Goal: Task Accomplishment & Management: Complete application form

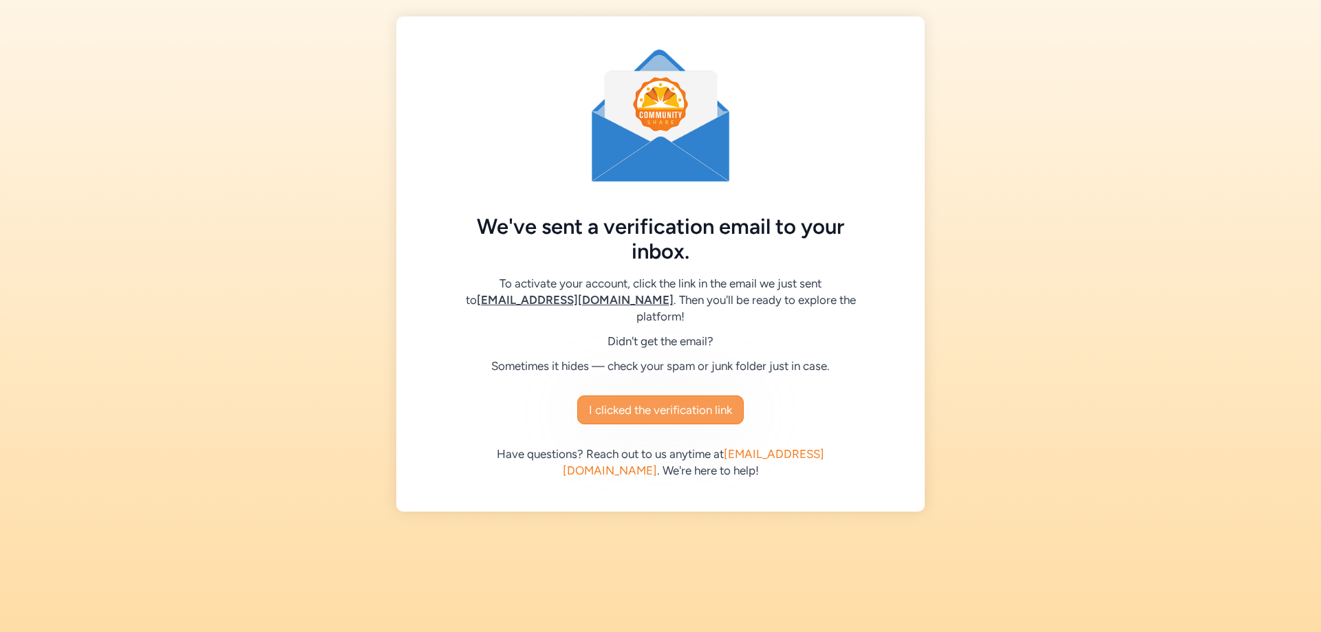
click at [741, 405] on button "I clicked the verification link" at bounding box center [660, 410] width 166 height 29
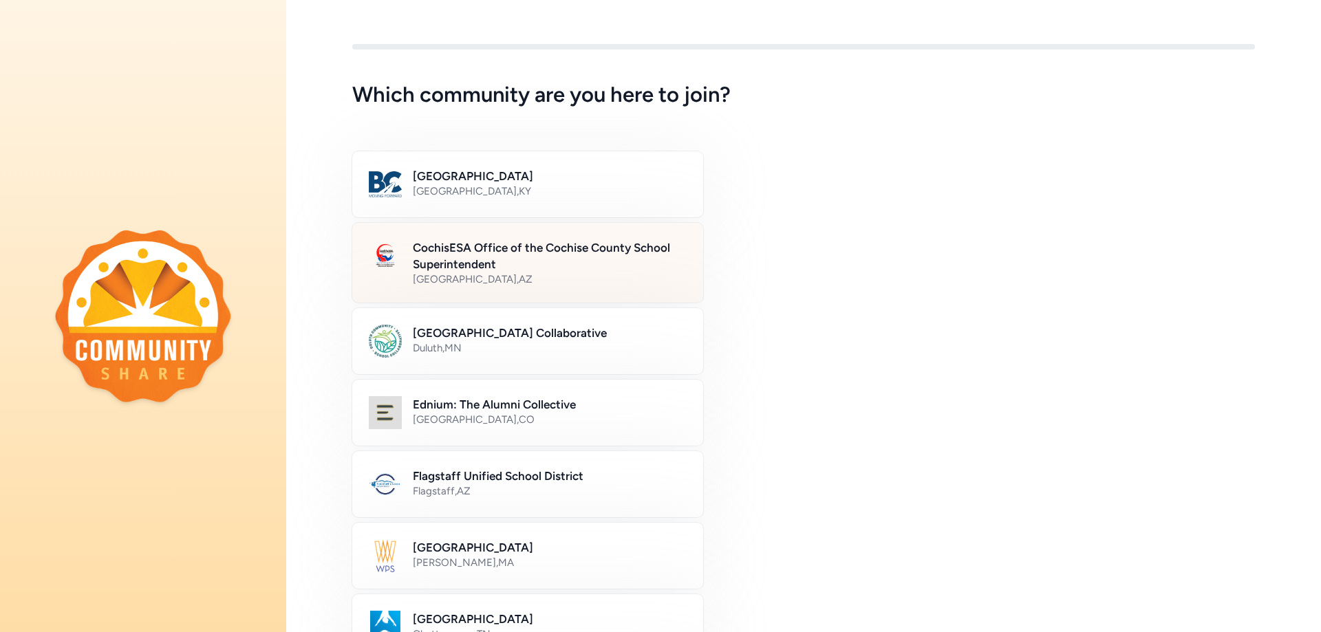
click at [668, 240] on h2 "CochisESA Office of the Cochise County School Superintendent" at bounding box center [550, 255] width 274 height 33
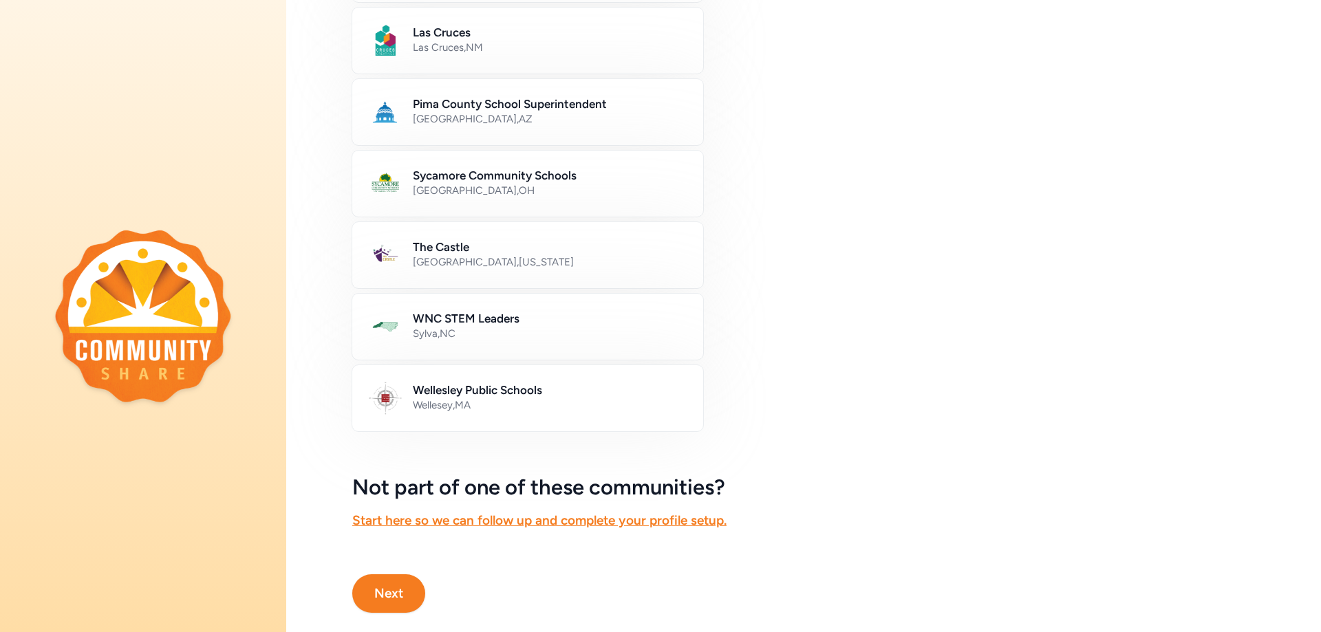
scroll to position [693, 0]
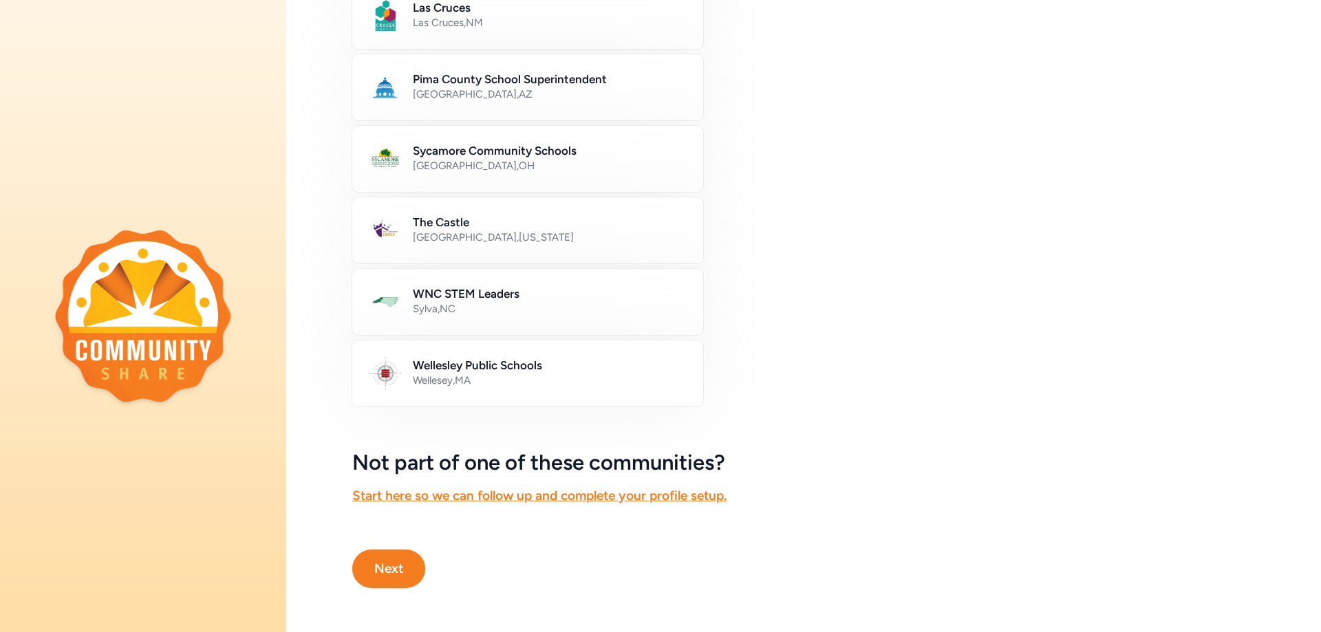
click at [413, 555] on button "Next" at bounding box center [388, 569] width 73 height 39
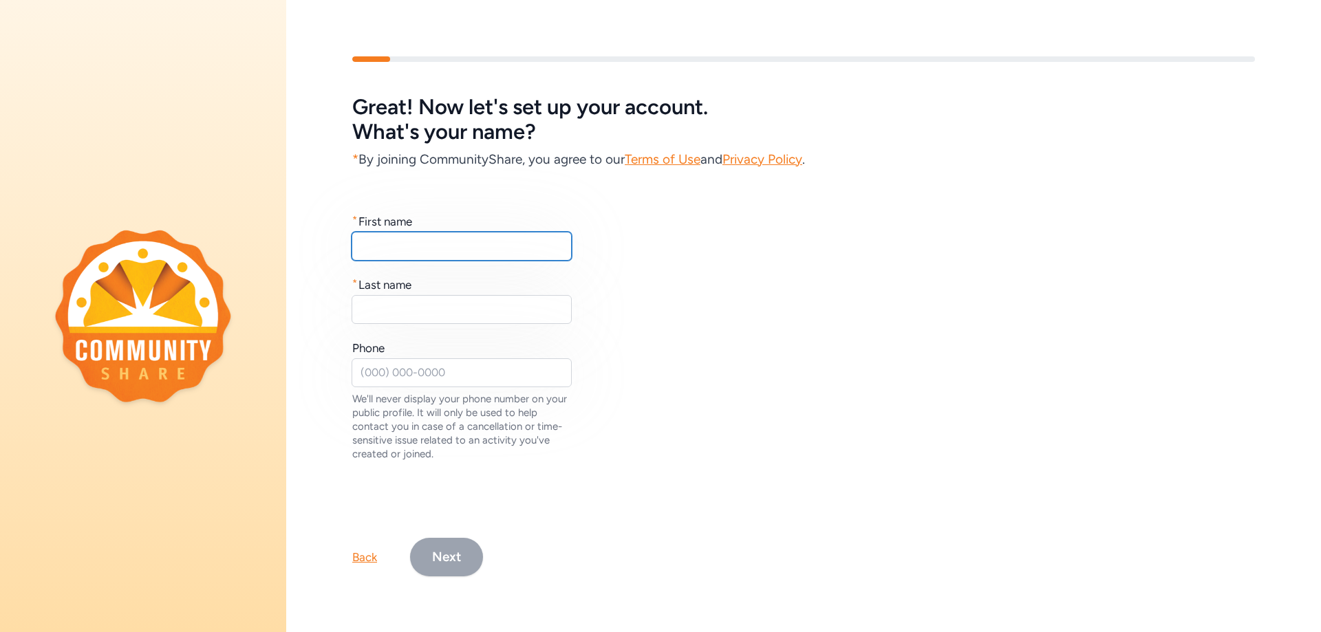
click at [452, 252] on input "text" at bounding box center [462, 246] width 220 height 29
type input "Denisse"
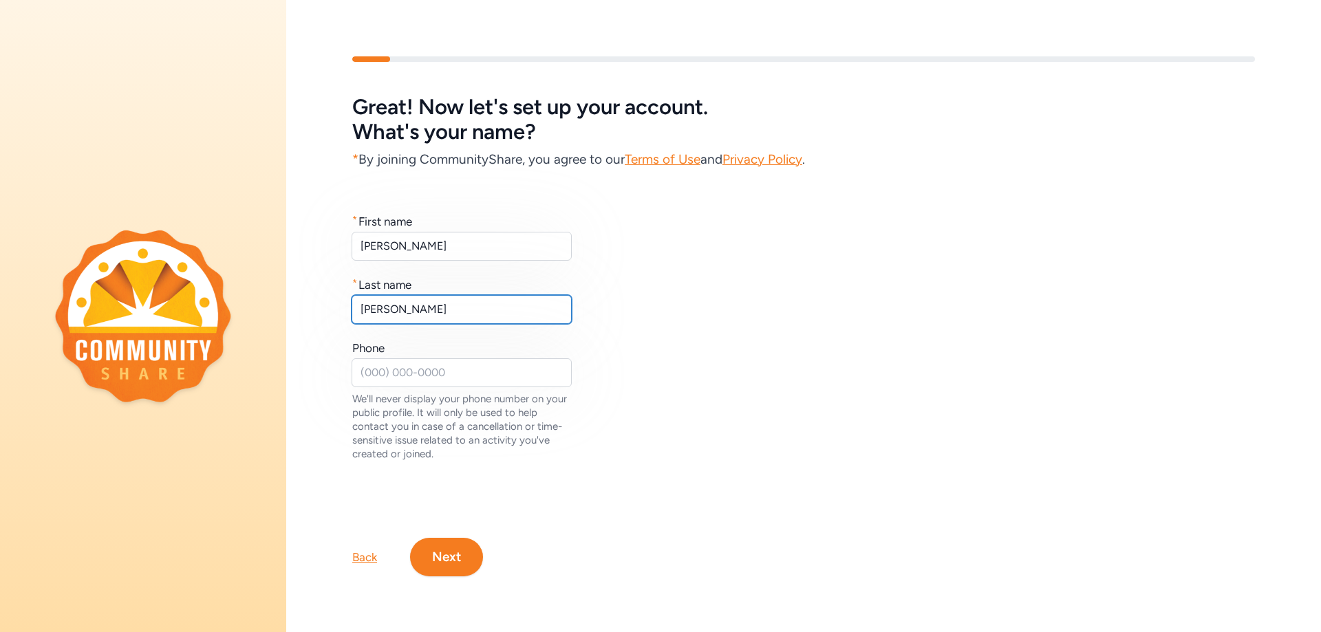
type input "Sambrano"
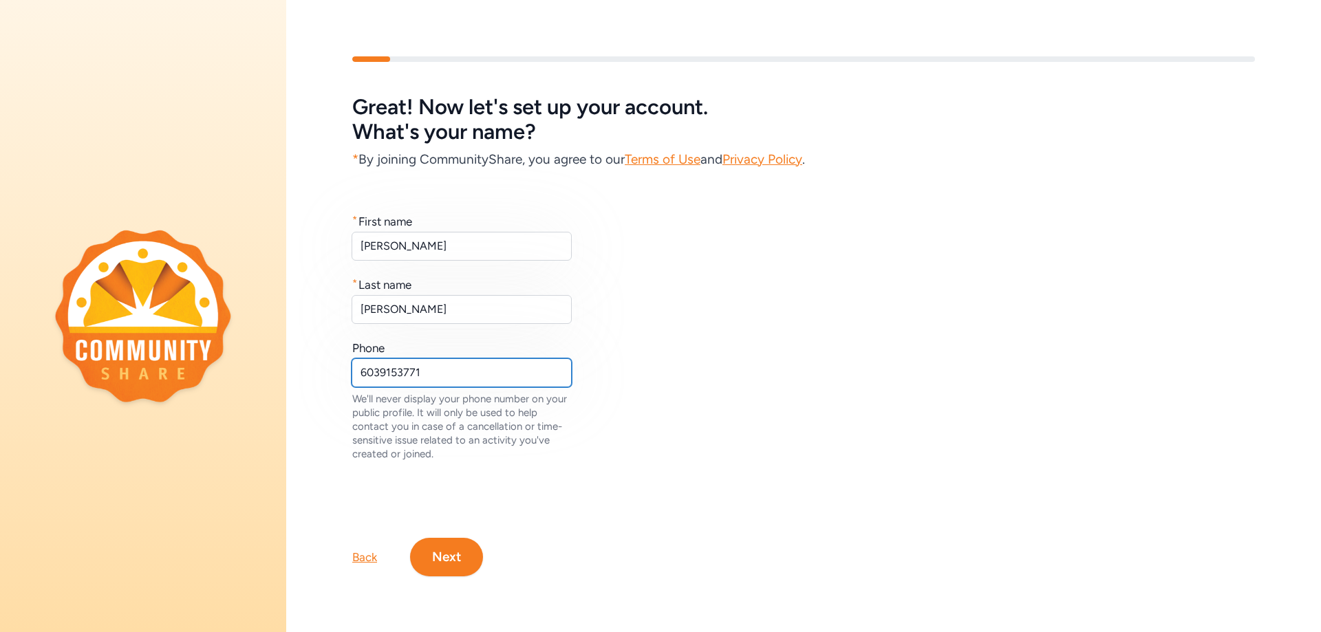
type input "6039153771"
click at [462, 542] on button "Next" at bounding box center [446, 557] width 73 height 39
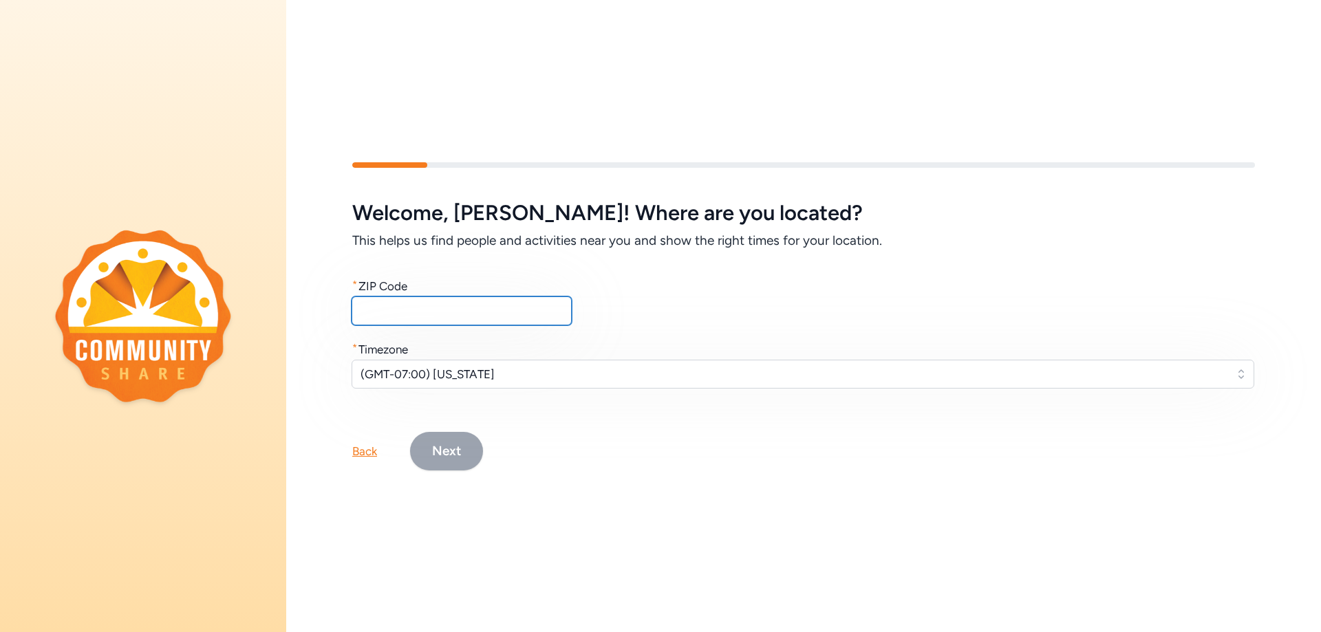
click at [449, 311] on input "text" at bounding box center [462, 311] width 220 height 29
type input "85603"
click at [411, 444] on button "Next" at bounding box center [446, 451] width 73 height 39
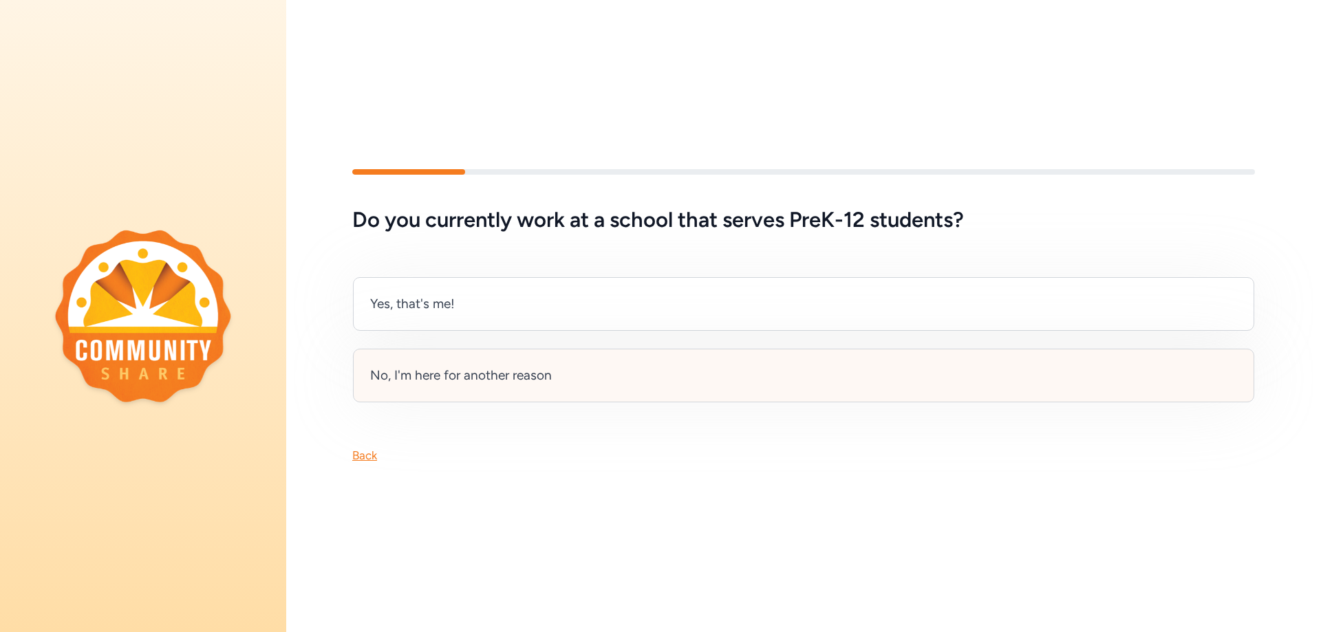
click at [473, 379] on div "No, I'm here for another reason" at bounding box center [461, 375] width 182 height 19
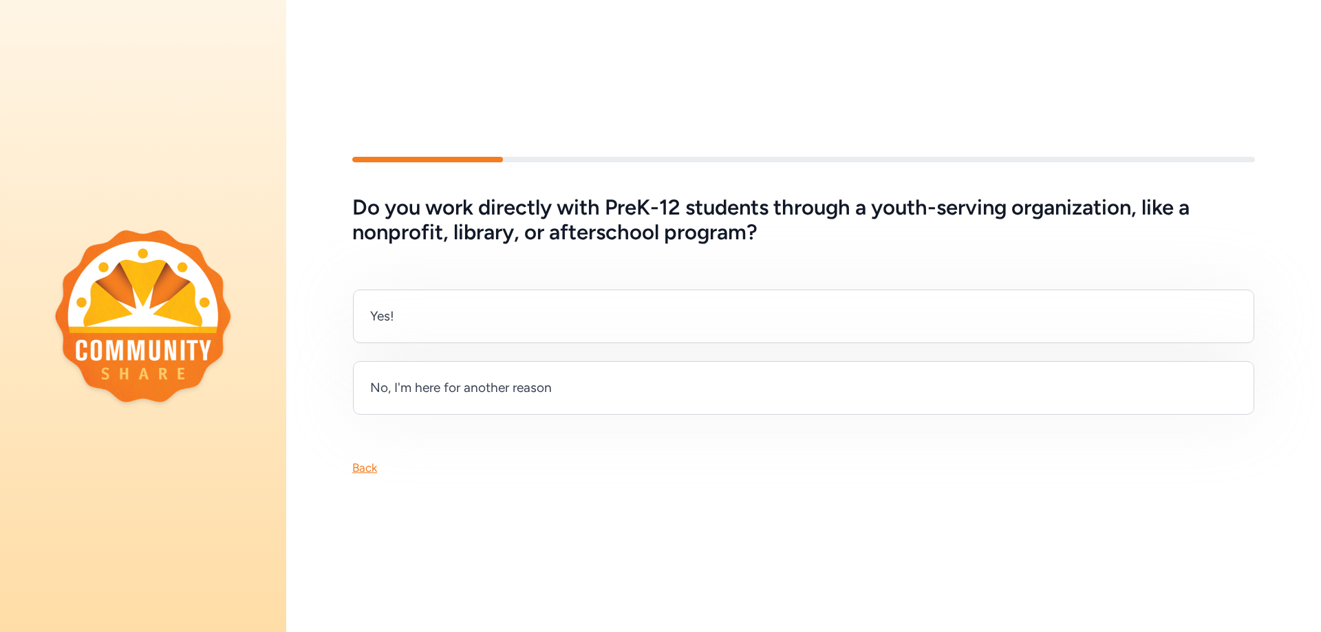
click at [473, 379] on div "No, I'm here for another reason" at bounding box center [461, 387] width 182 height 19
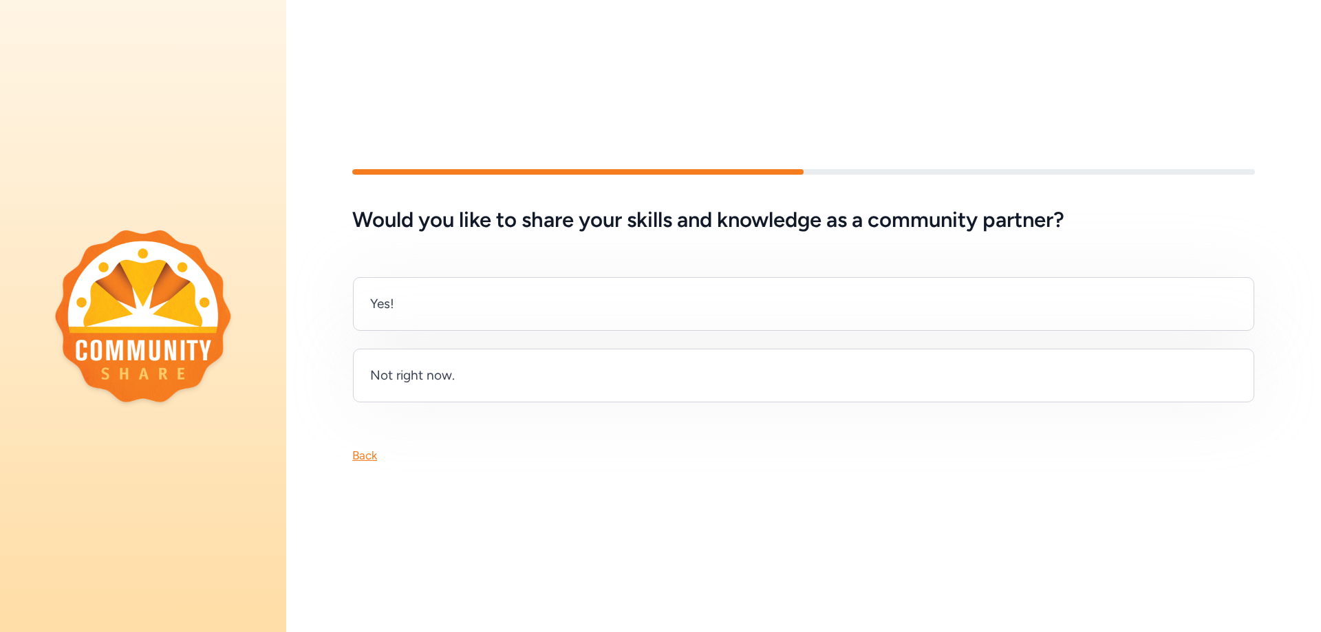
click at [473, 379] on div "Not right now." at bounding box center [803, 376] width 901 height 54
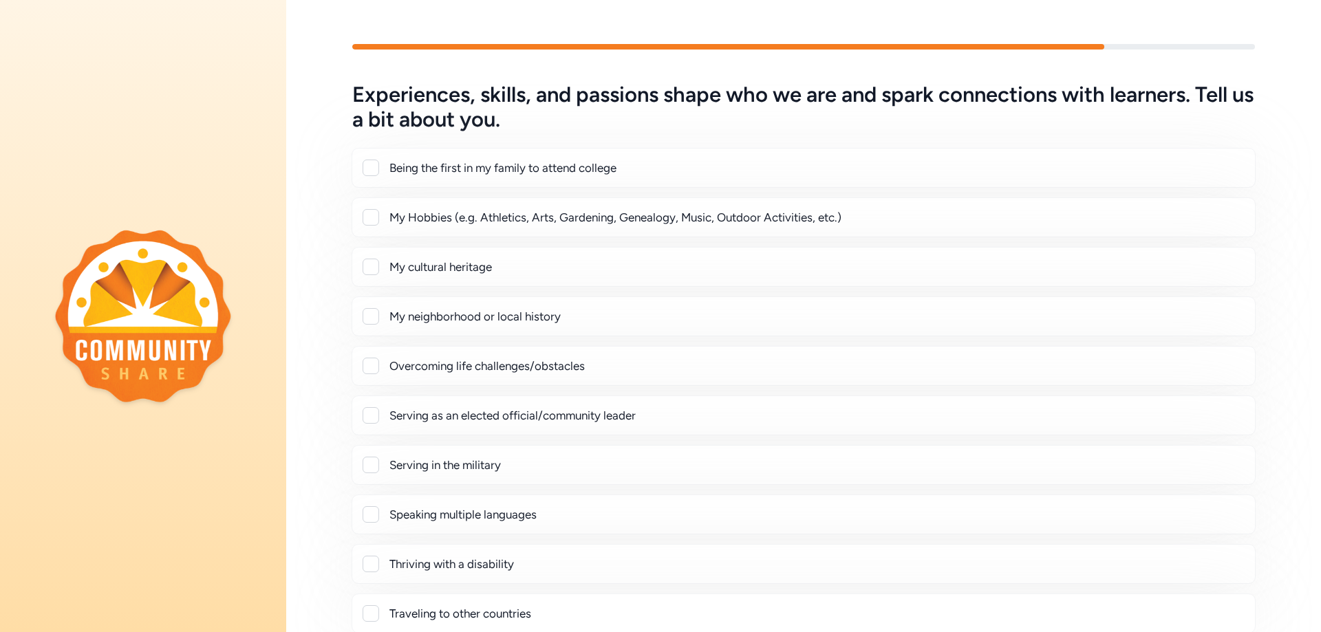
click at [484, 171] on div "Being the first in my family to attend college" at bounding box center [816, 168] width 854 height 17
checkbox input "true"
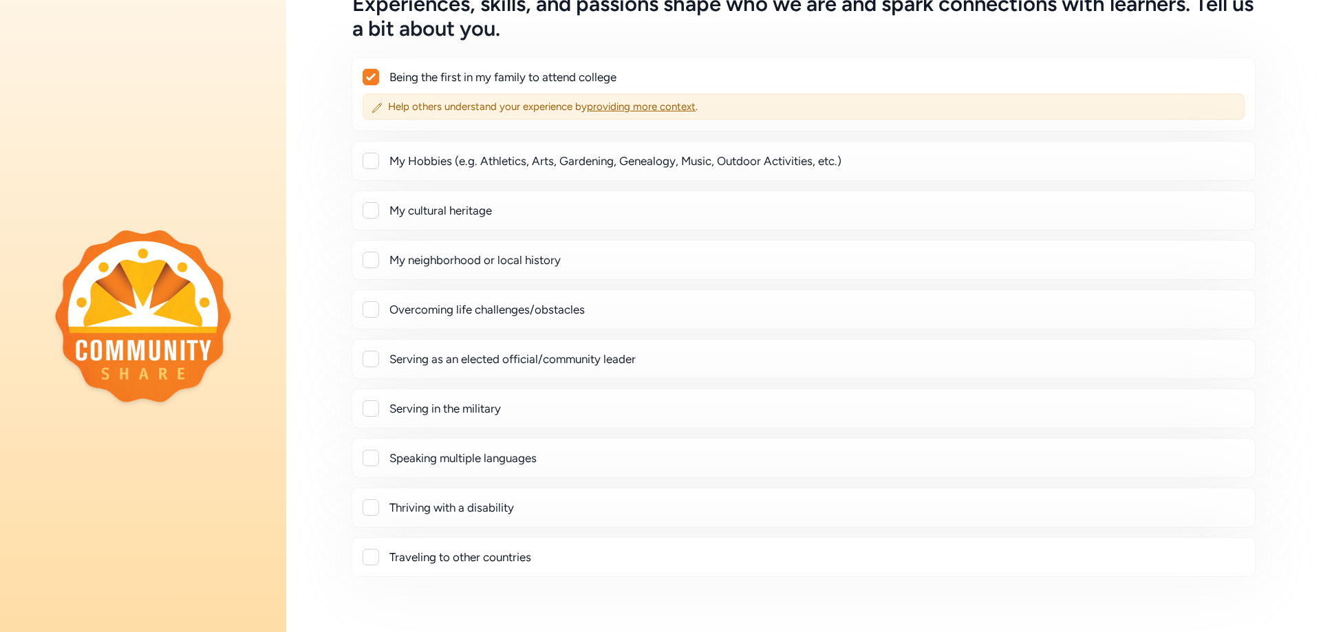
scroll to position [138, 0]
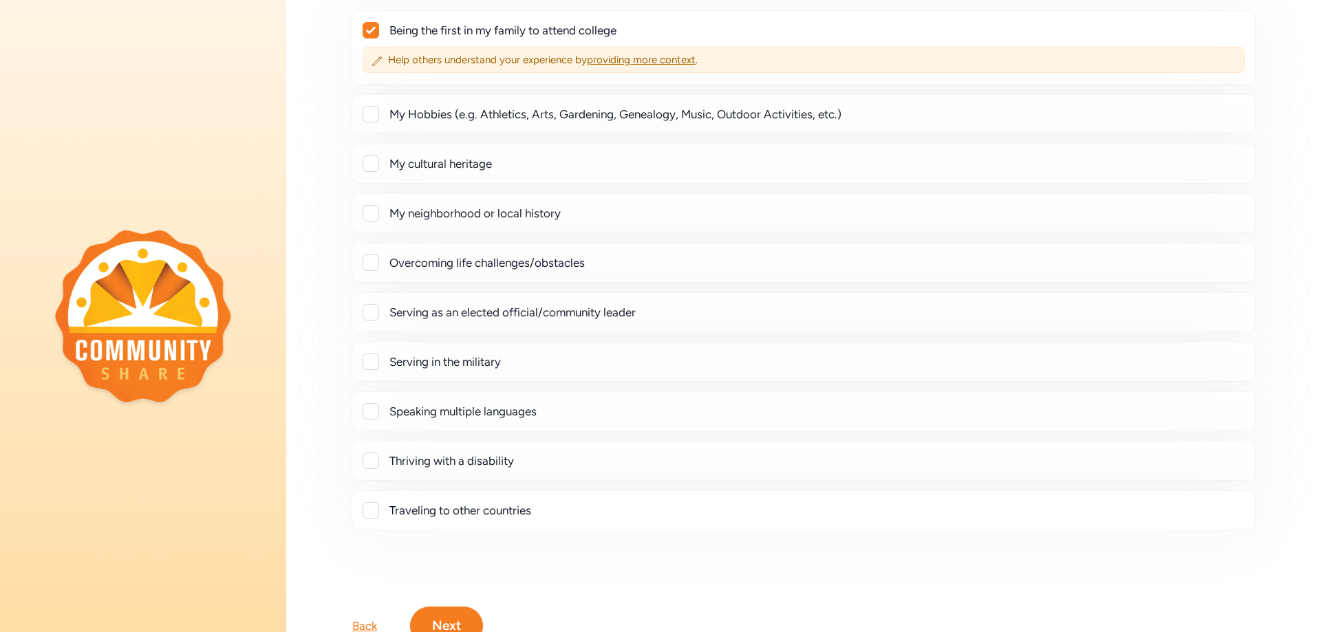
click at [480, 163] on div "My cultural heritage" at bounding box center [816, 163] width 854 height 17
checkbox input "true"
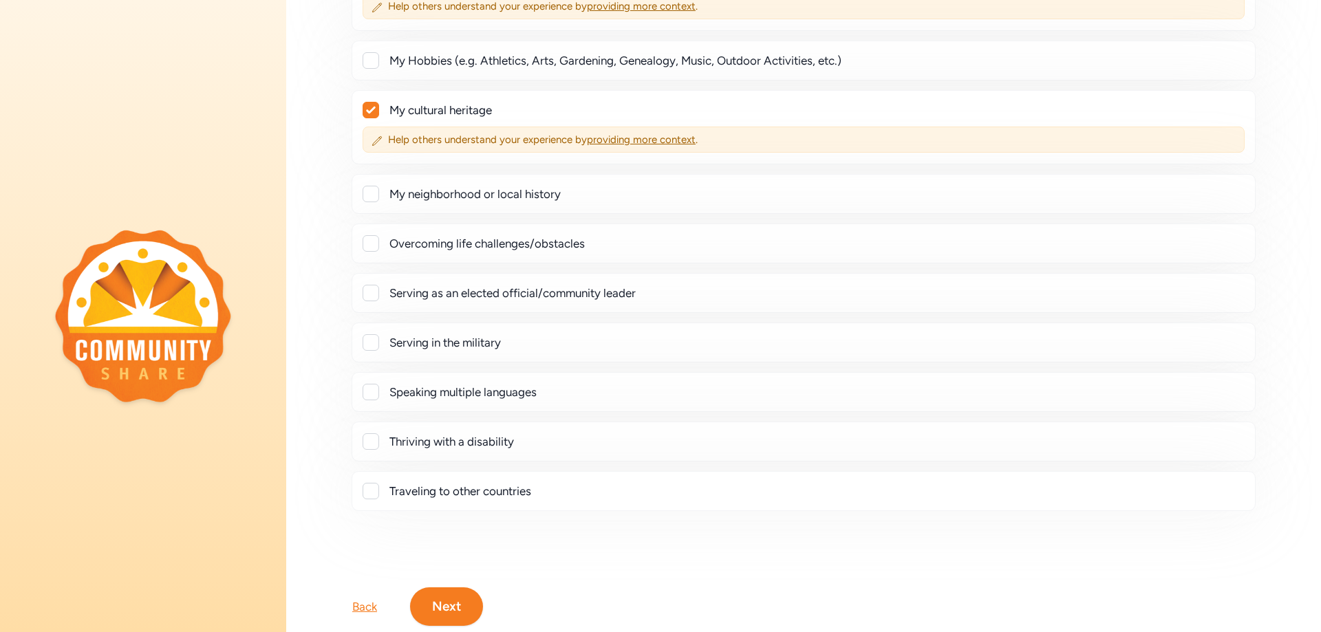
scroll to position [206, 0]
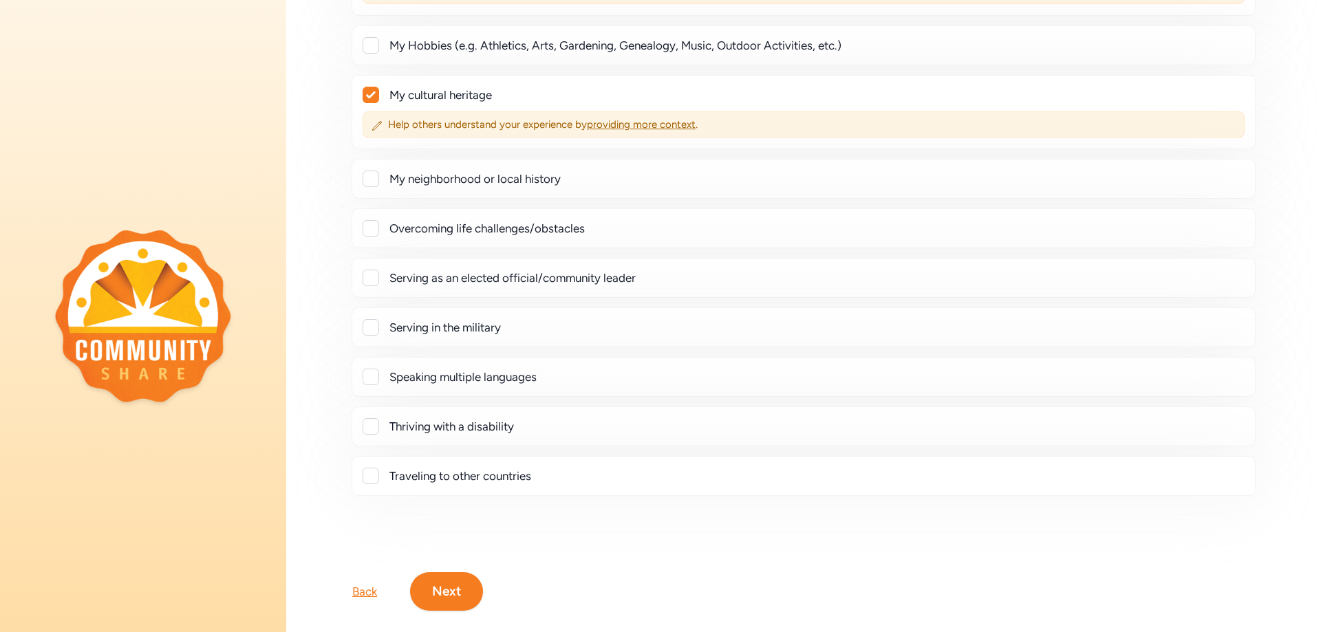
click at [482, 177] on div "My neighborhood or local history" at bounding box center [816, 179] width 854 height 17
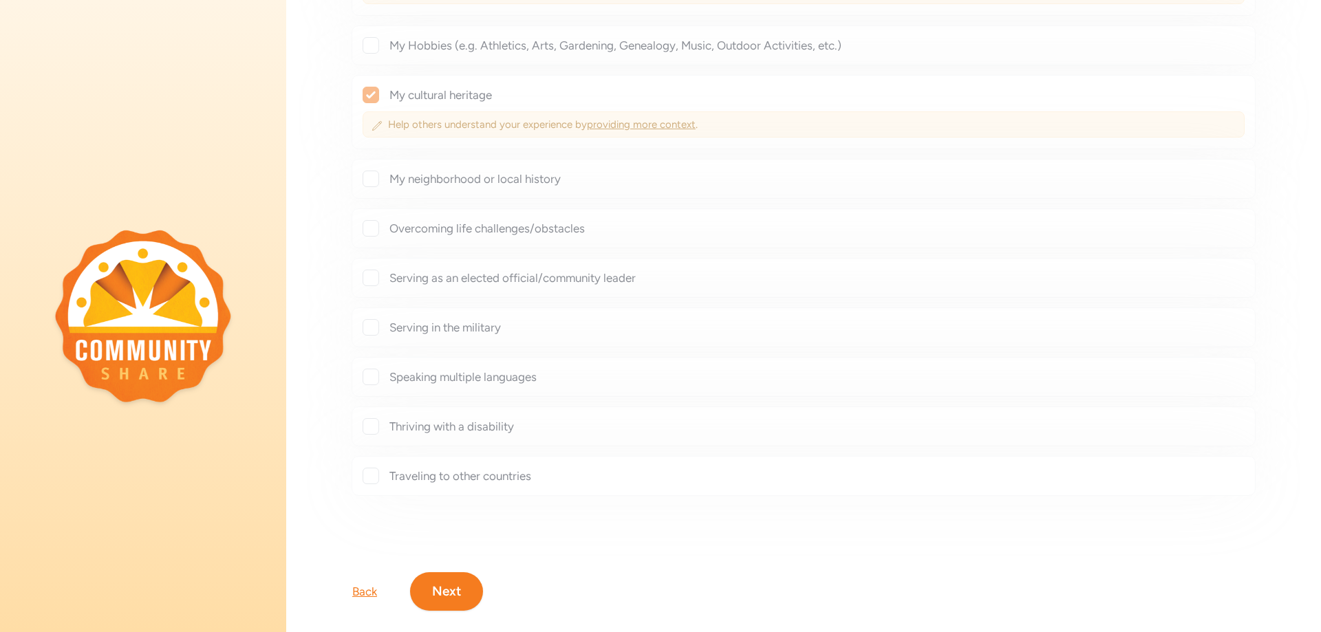
checkbox input "true"
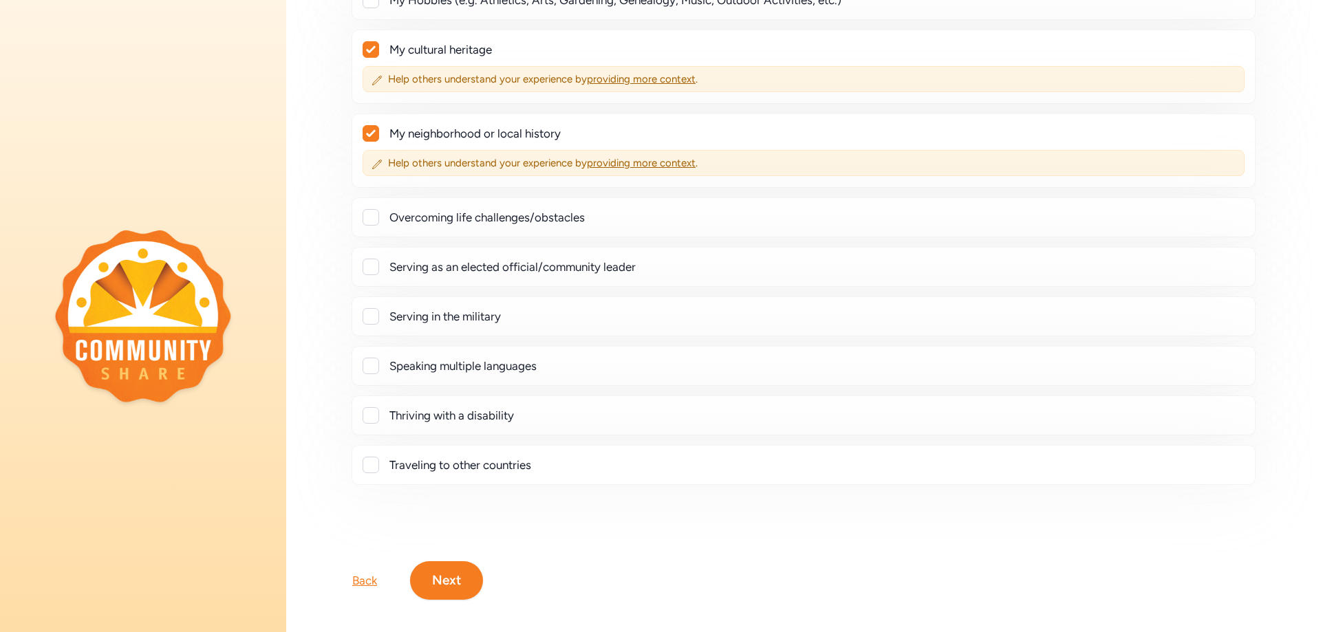
scroll to position [274, 0]
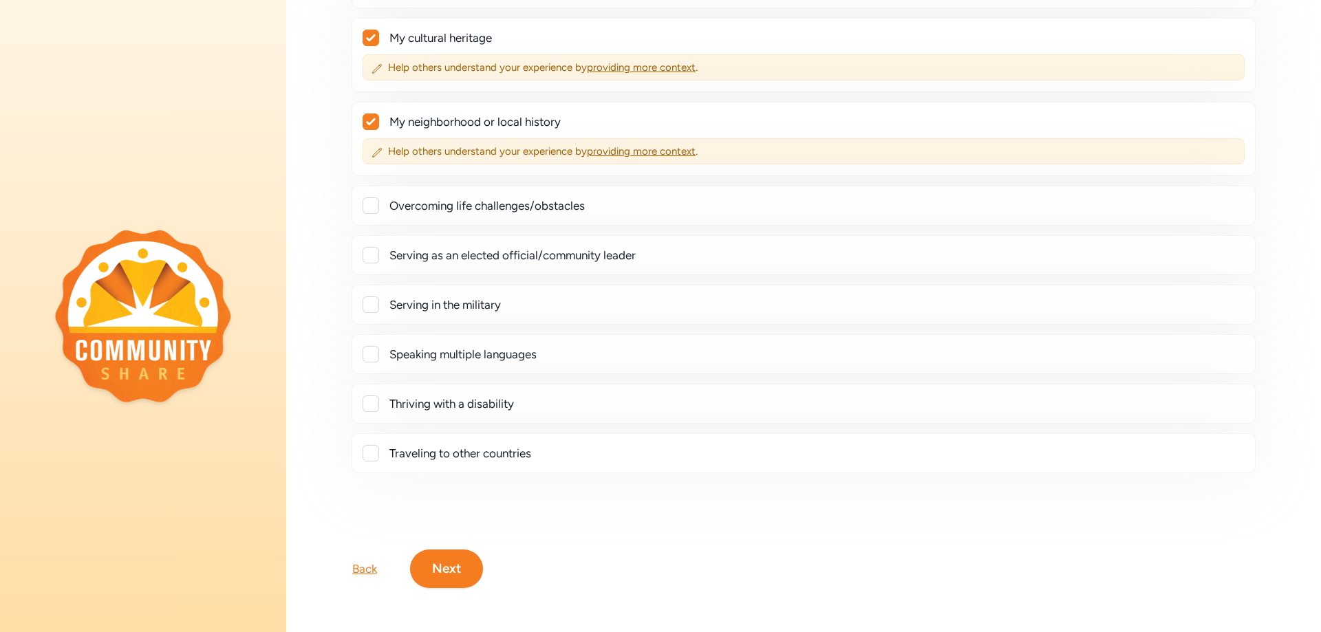
click at [465, 186] on div "Overcoming life challenges/obstacles" at bounding box center [804, 206] width 904 height 40
click at [465, 197] on div "Overcoming life challenges/obstacles" at bounding box center [816, 205] width 854 height 17
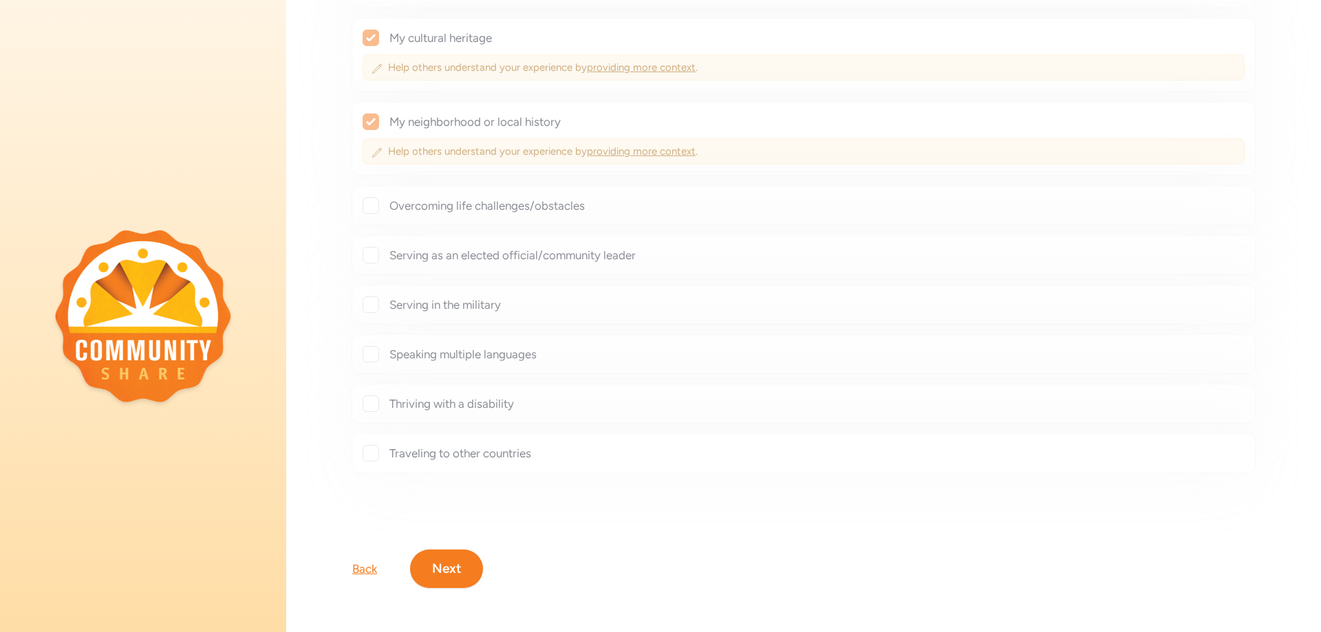
checkbox input "true"
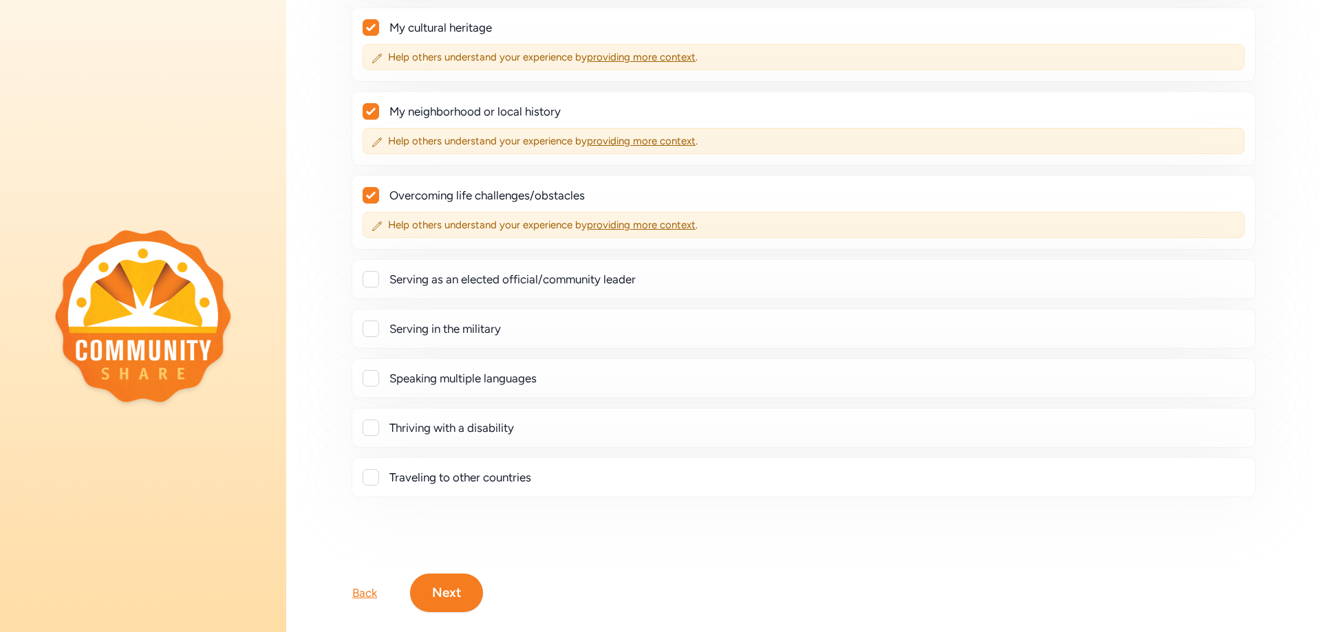
scroll to position [308, 0]
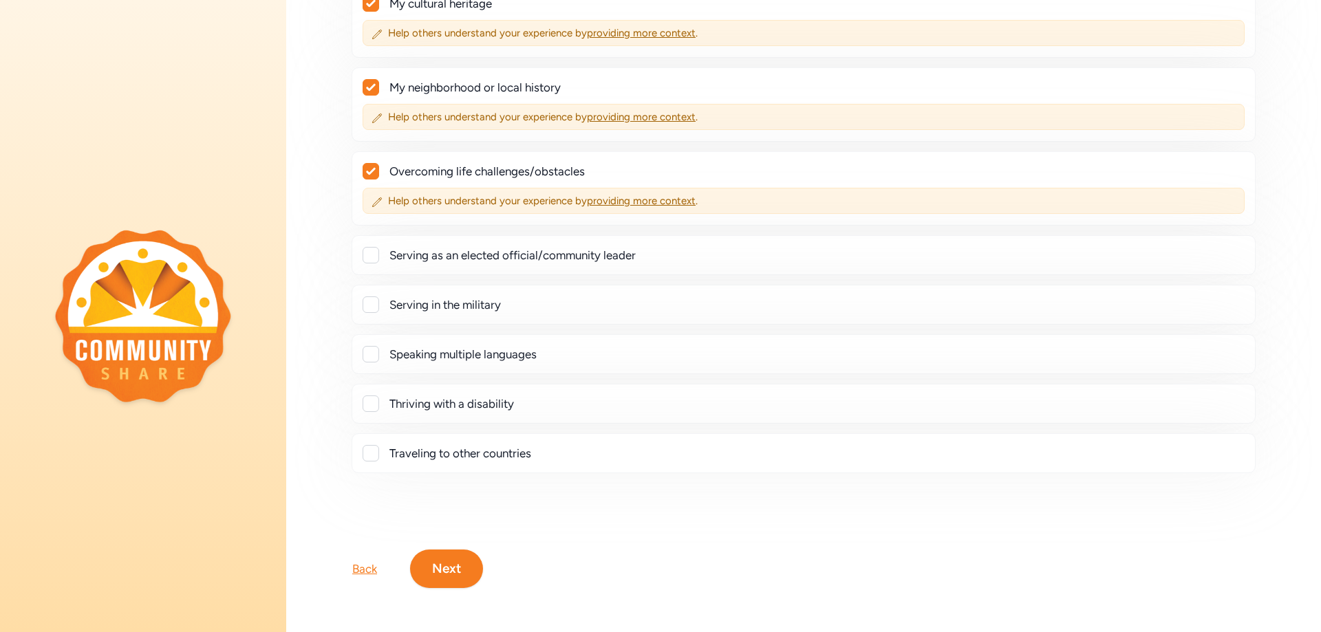
click at [473, 554] on button "Next" at bounding box center [446, 569] width 73 height 39
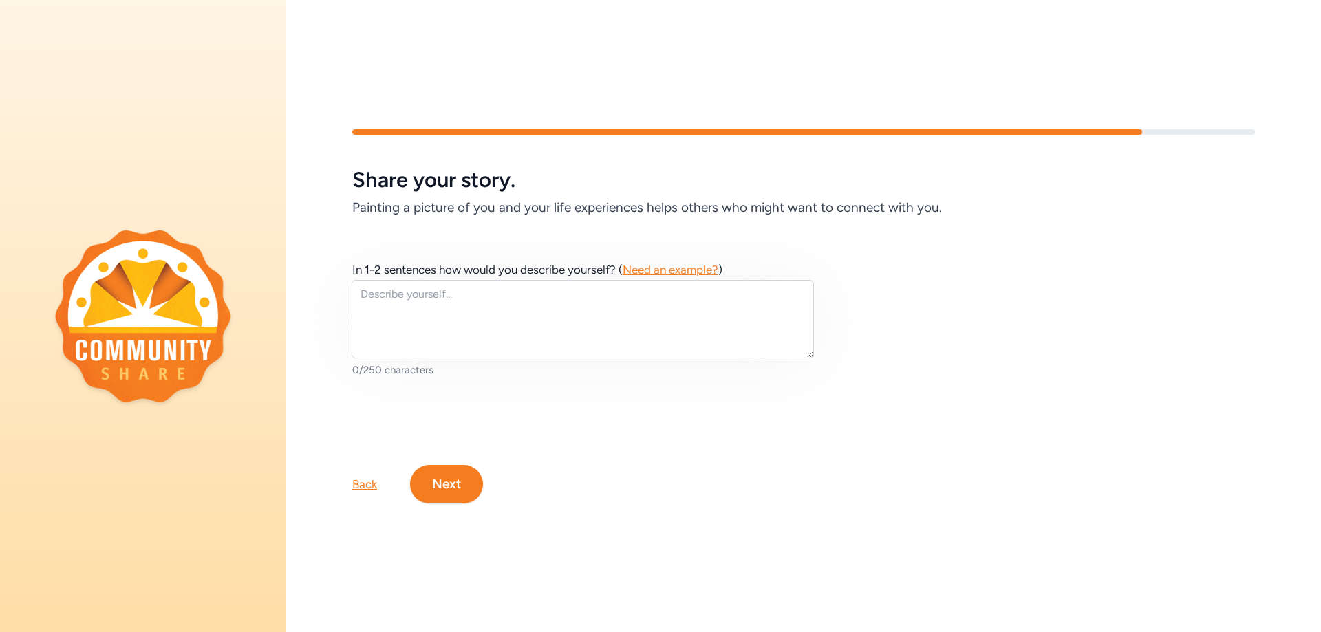
click at [452, 483] on button "Next" at bounding box center [446, 484] width 73 height 39
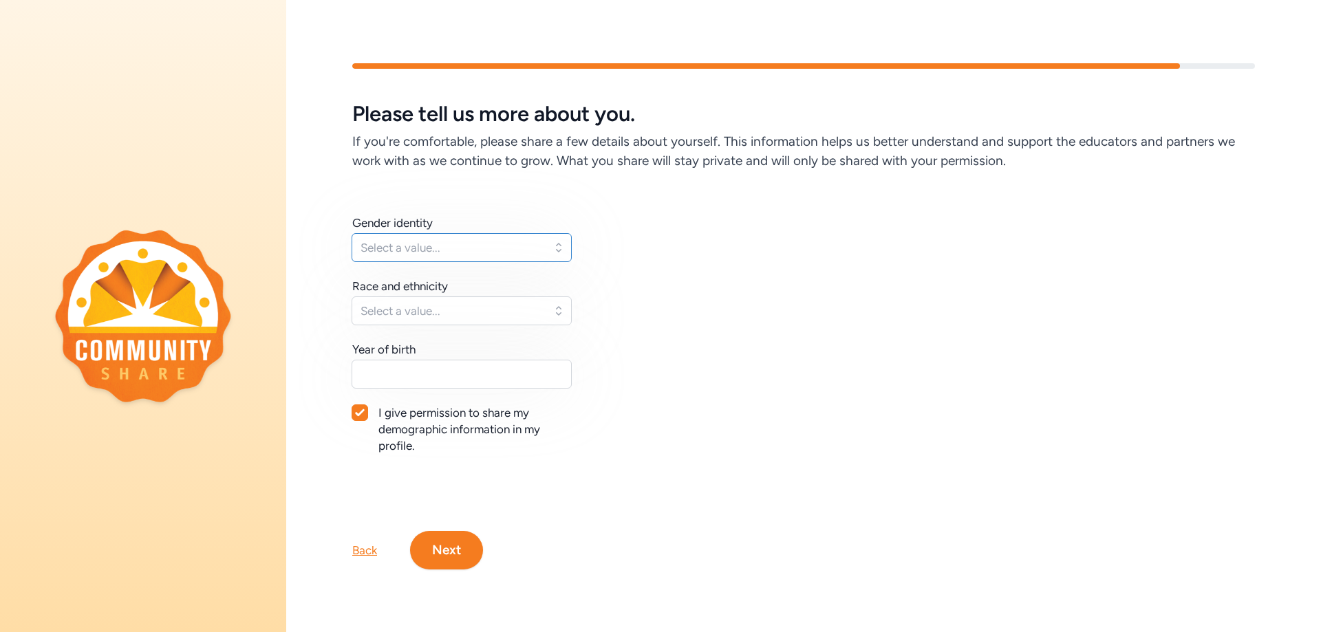
click at [467, 233] on button "Select a value..." at bounding box center [462, 247] width 220 height 29
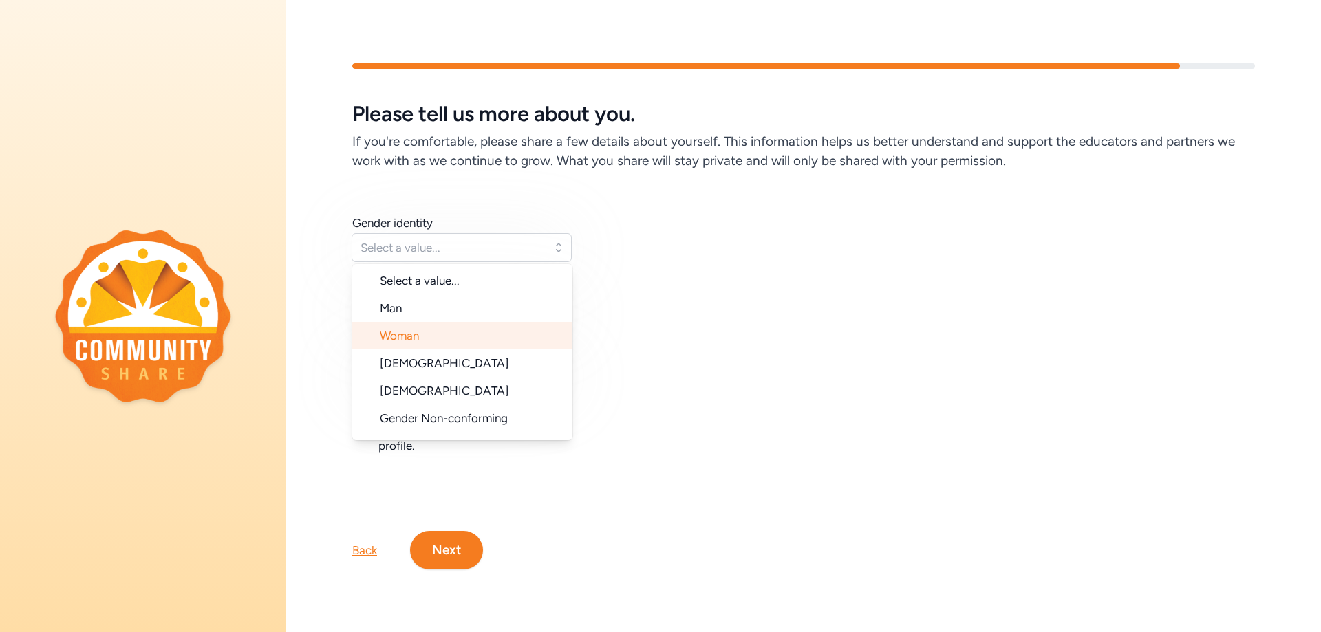
click at [418, 322] on li "Woman" at bounding box center [462, 336] width 220 height 28
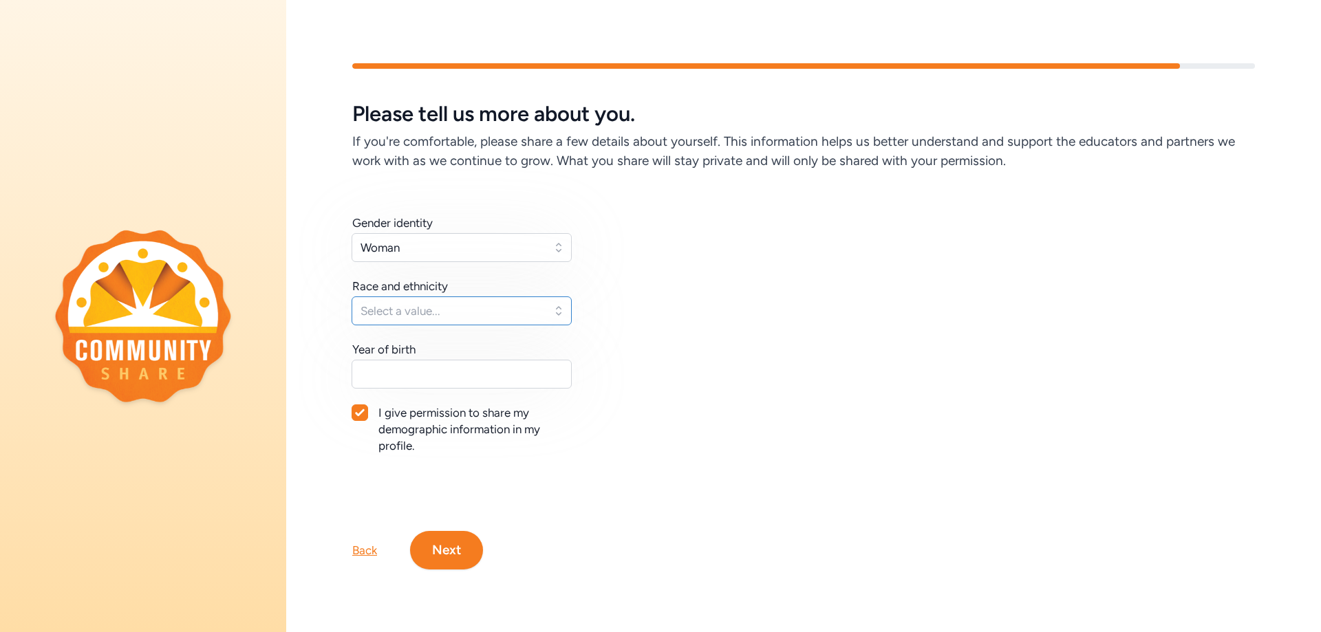
click at [427, 303] on span "Select a value..." at bounding box center [451, 311] width 183 height 17
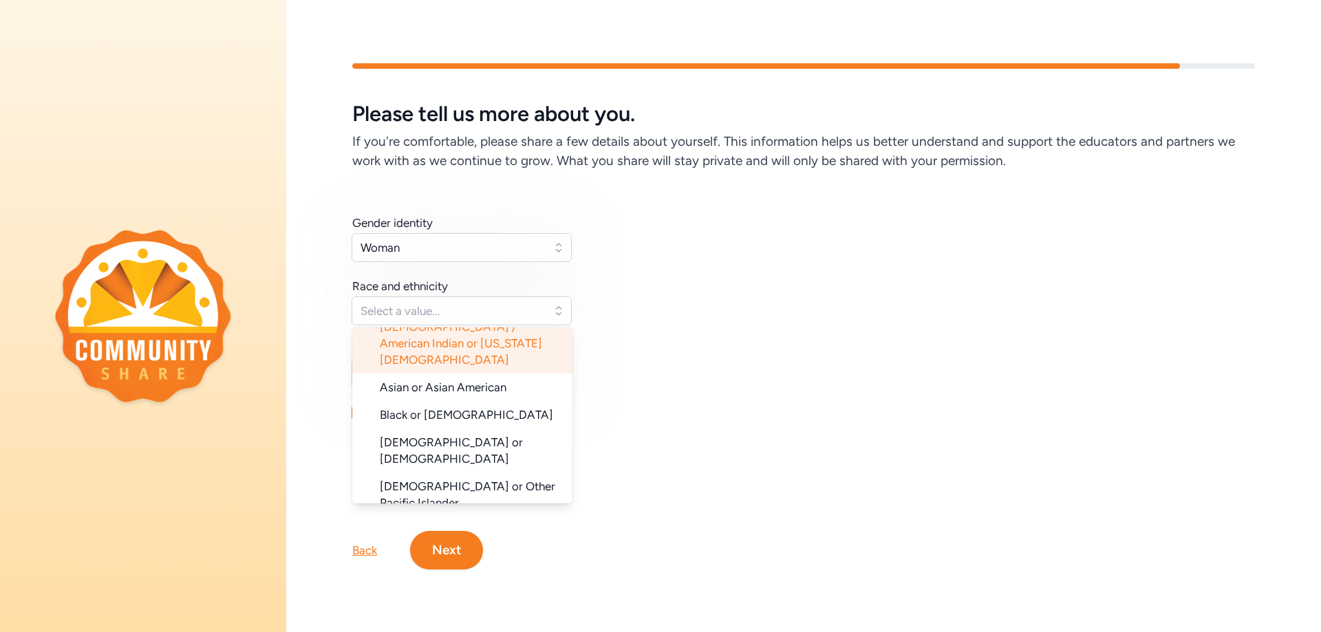
scroll to position [69, 0]
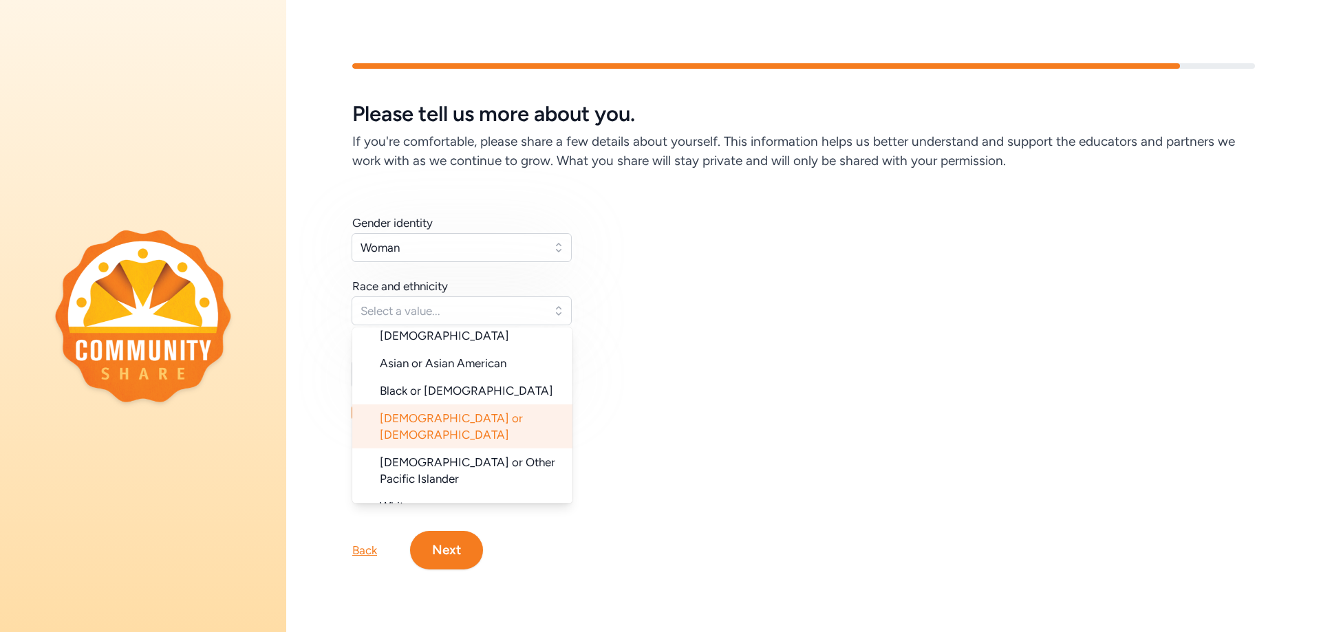
click at [453, 405] on li "Hispanic or Latino" at bounding box center [462, 427] width 220 height 44
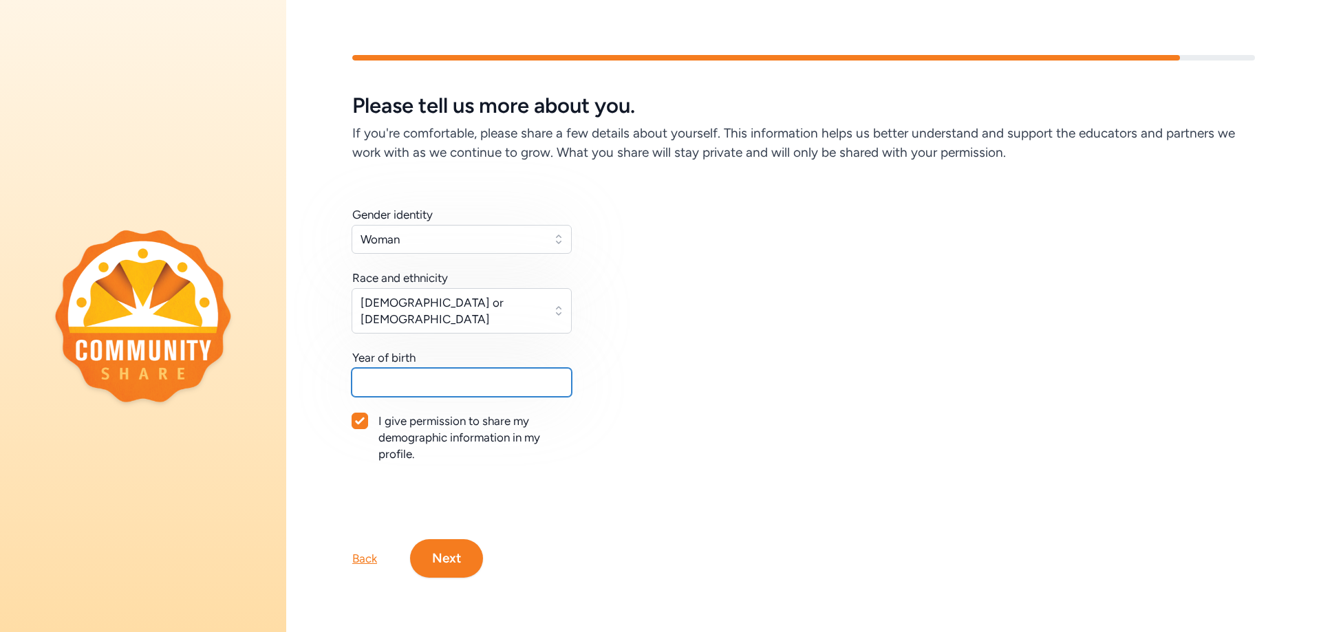
click at [454, 368] on input "text" at bounding box center [462, 382] width 220 height 29
type input "1992"
click at [456, 546] on button "Next" at bounding box center [446, 558] width 73 height 39
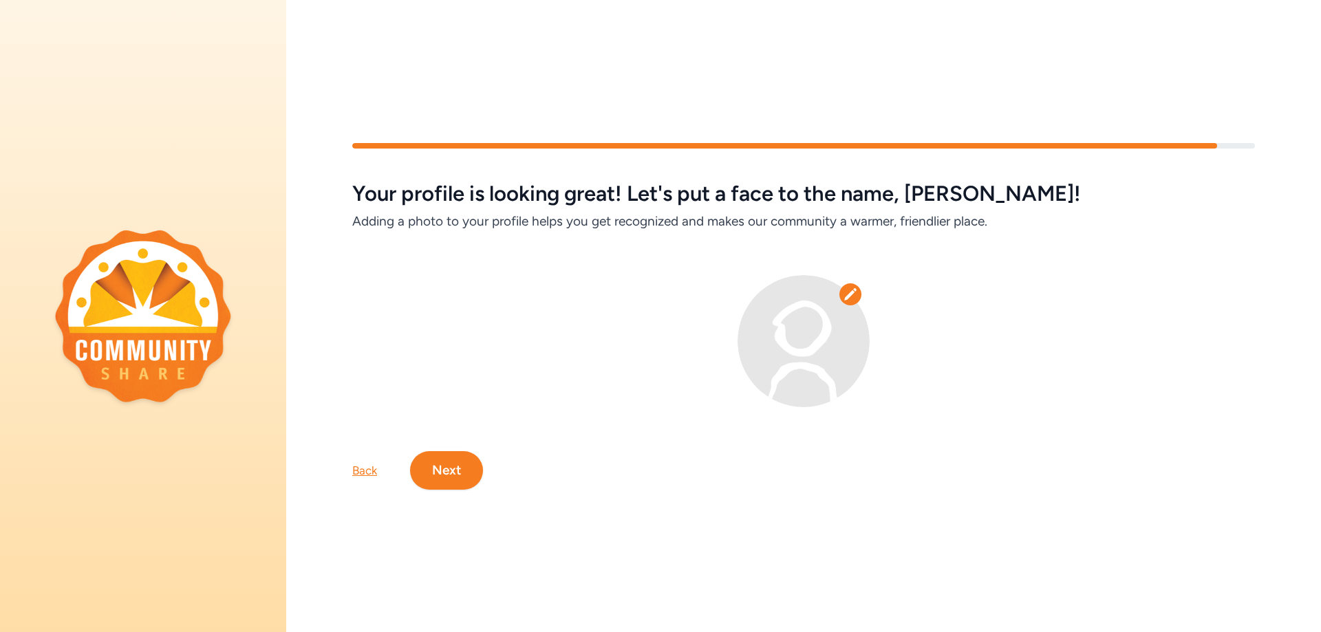
click at [462, 476] on button "Next" at bounding box center [446, 470] width 73 height 39
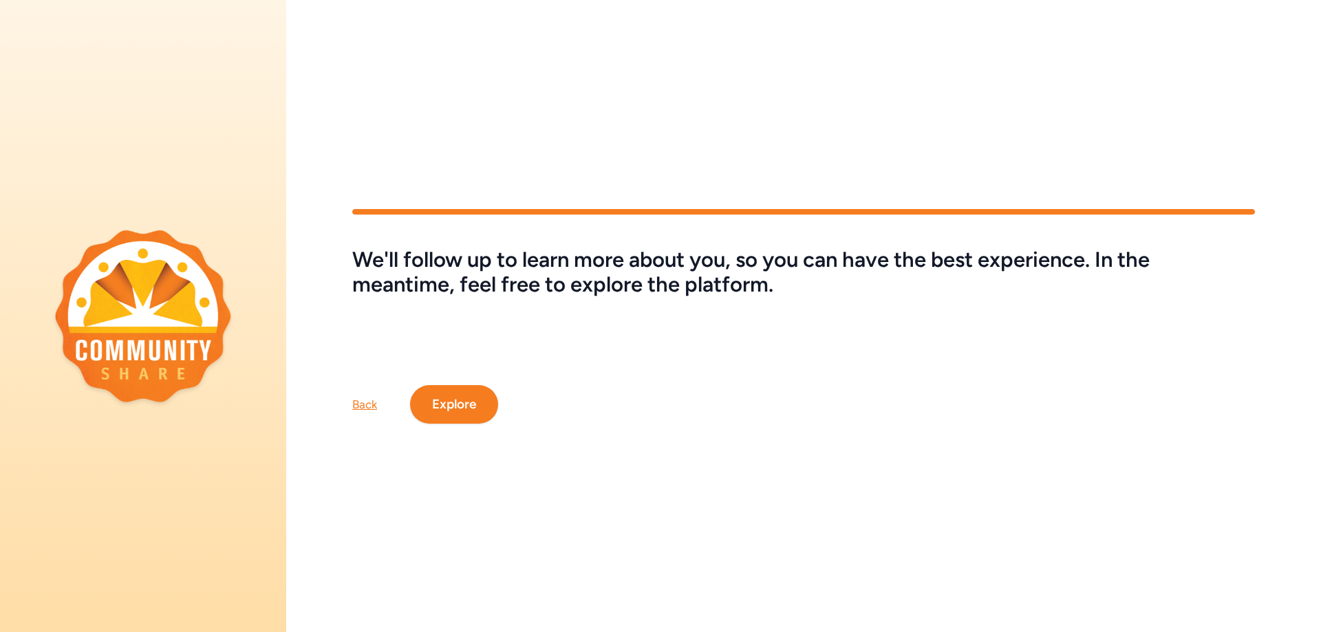
click at [461, 391] on button "Explore" at bounding box center [454, 404] width 88 height 39
